Goal: Information Seeking & Learning: Learn about a topic

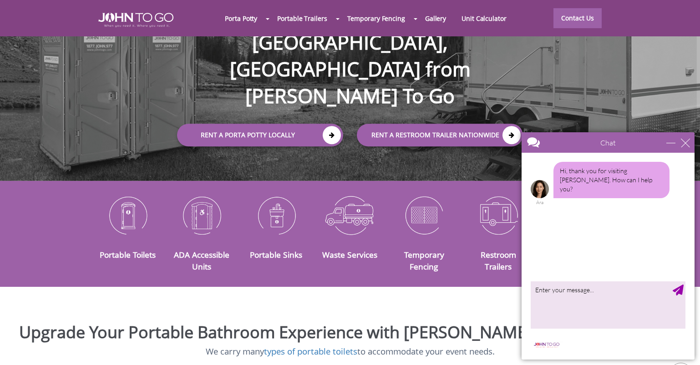
scroll to position [112, 0]
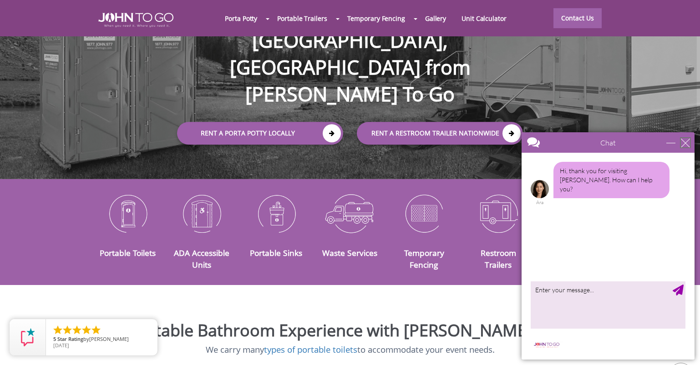
click at [682, 146] on div "close" at bounding box center [684, 142] width 9 height 9
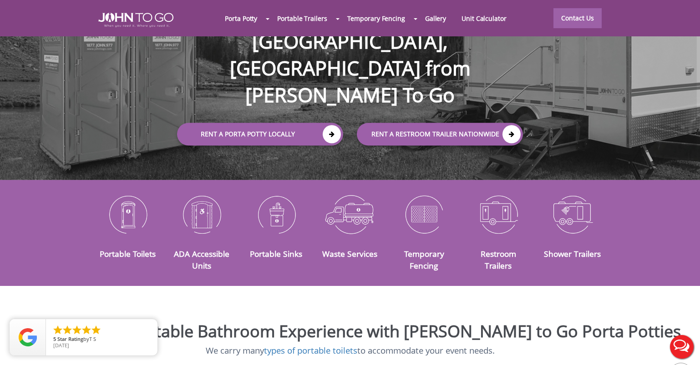
scroll to position [111, 0]
click at [130, 249] on link "Portable Toilets" at bounding box center [128, 254] width 56 height 11
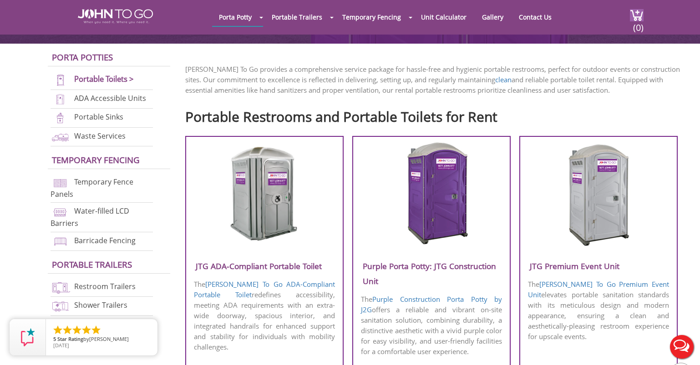
scroll to position [242, 0]
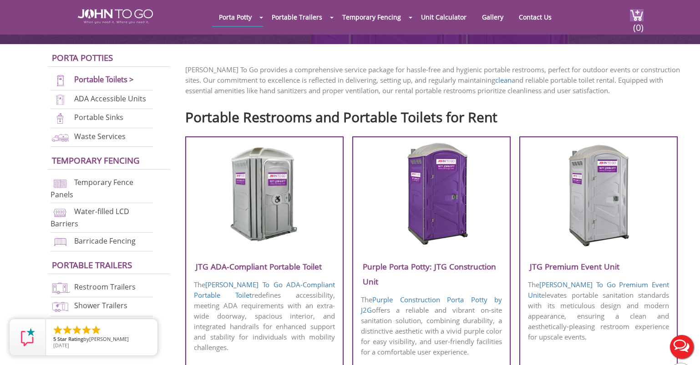
click at [106, 98] on link "ADA Accessible Units" at bounding box center [110, 99] width 72 height 10
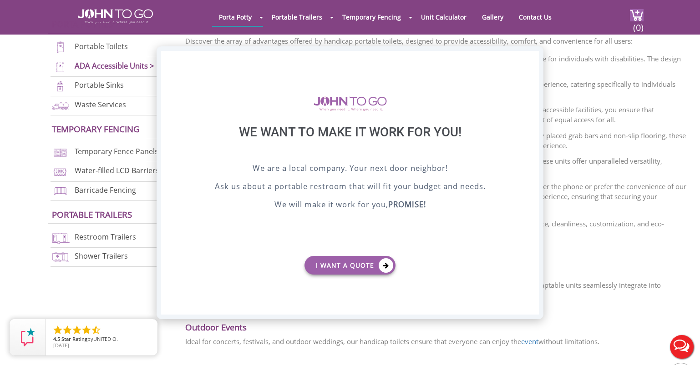
click at [533, 59] on div "X" at bounding box center [531, 58] width 14 height 15
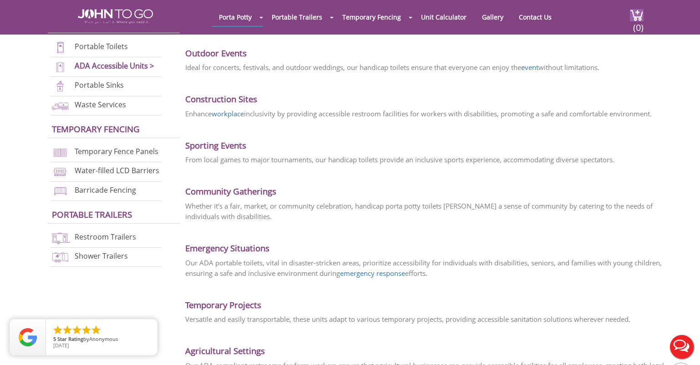
scroll to position [1242, 0]
